Goal: Find specific page/section: Find specific page/section

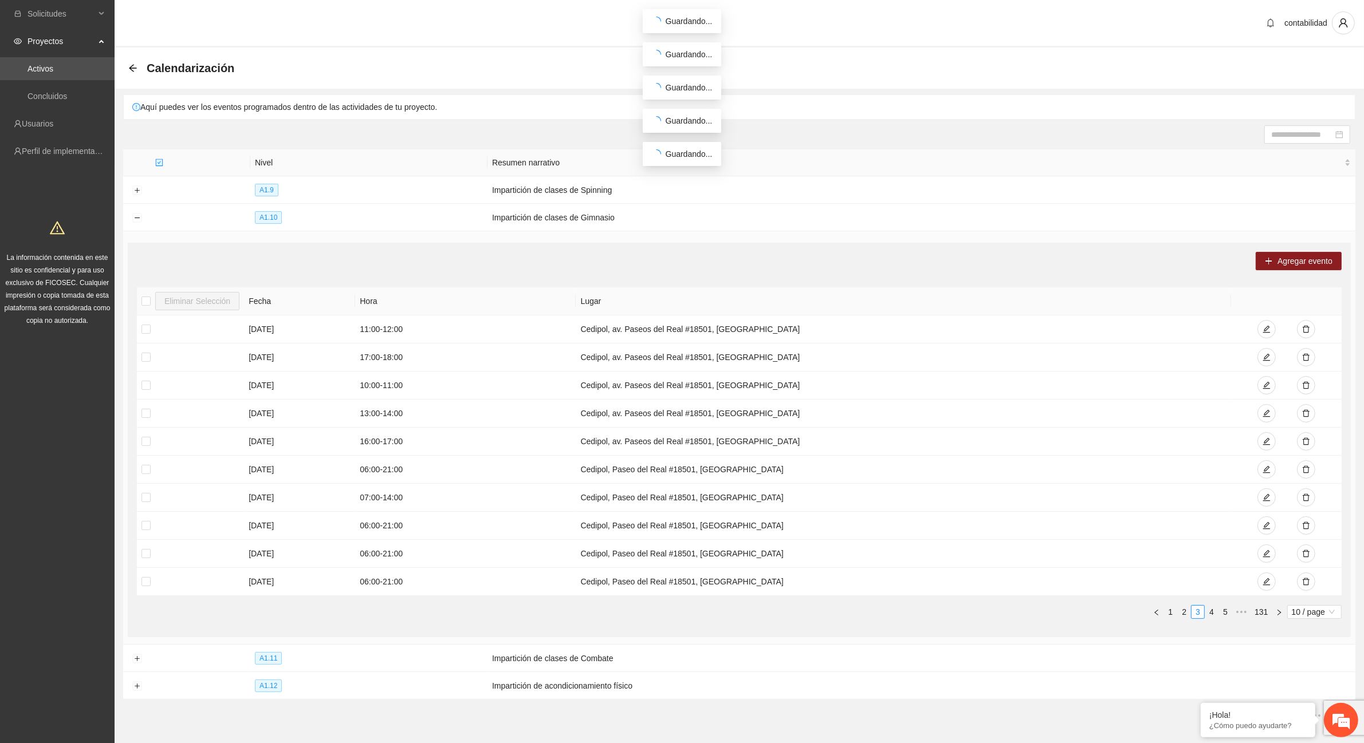
scroll to position [49, 0]
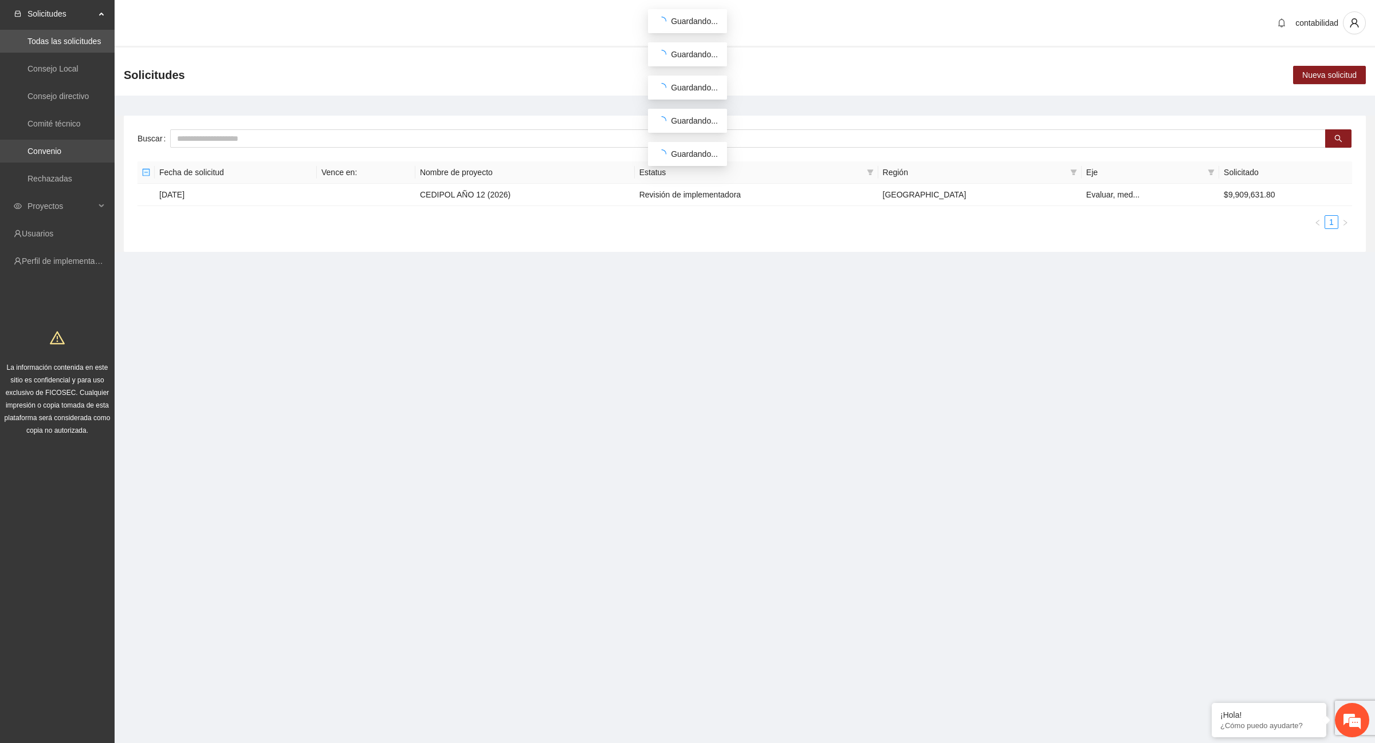
click at [50, 156] on link "Convenio" at bounding box center [44, 151] width 34 height 9
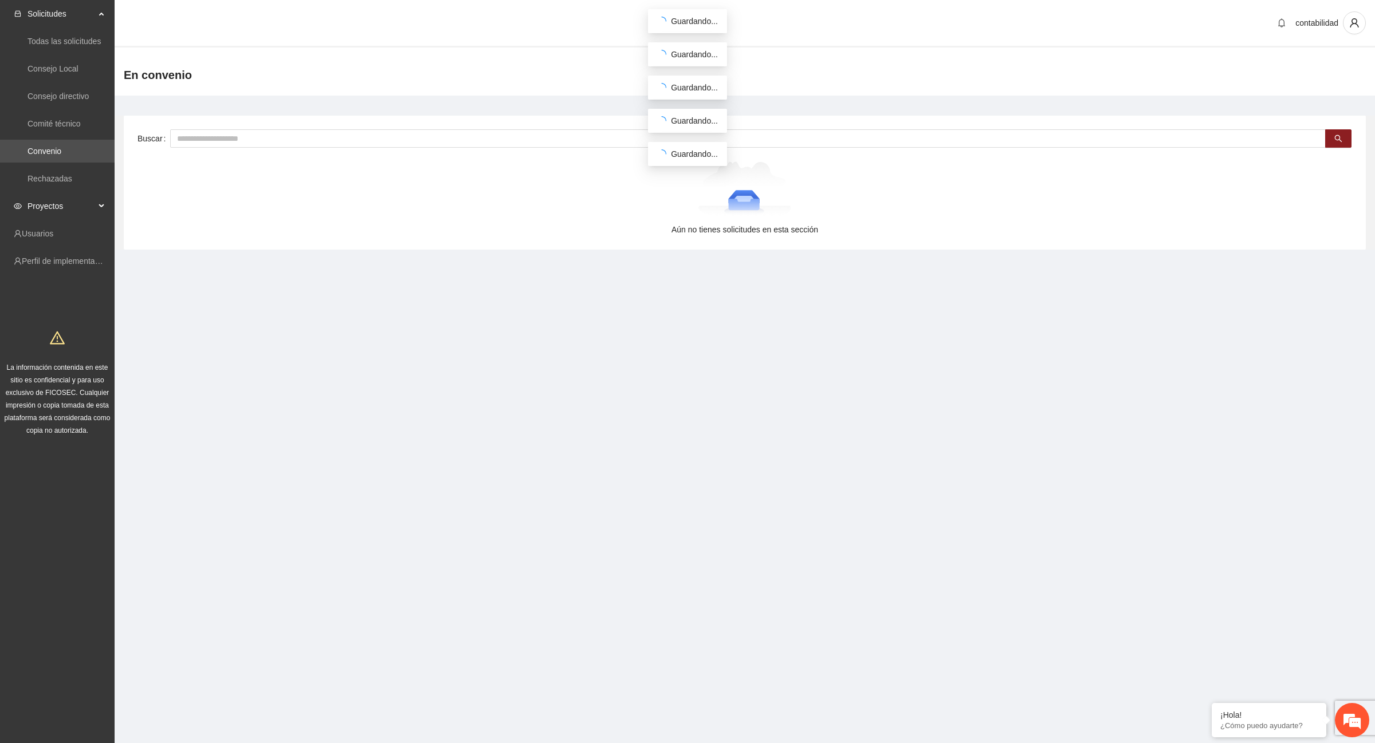
click at [50, 207] on span "Proyectos" at bounding box center [61, 206] width 68 height 23
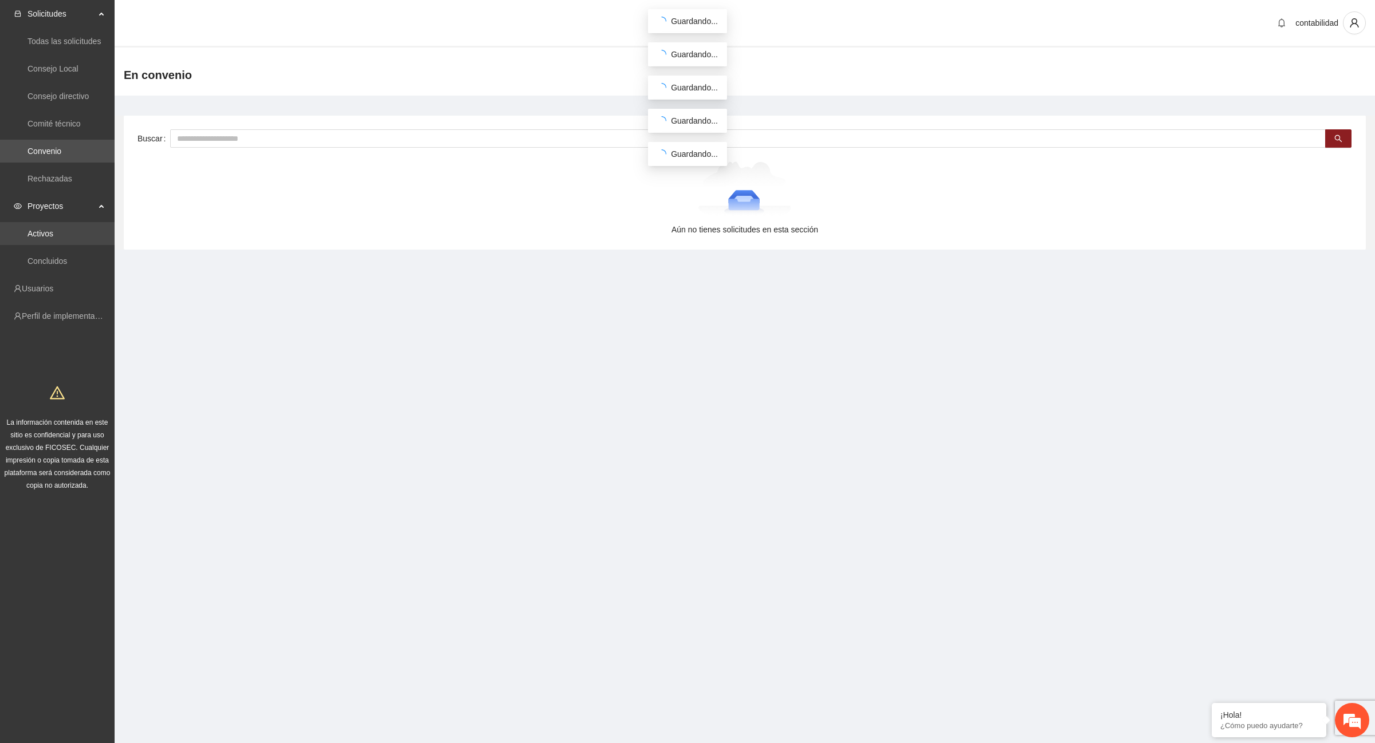
click at [46, 233] on link "Activos" at bounding box center [40, 233] width 26 height 9
